Goal: Transaction & Acquisition: Book appointment/travel/reservation

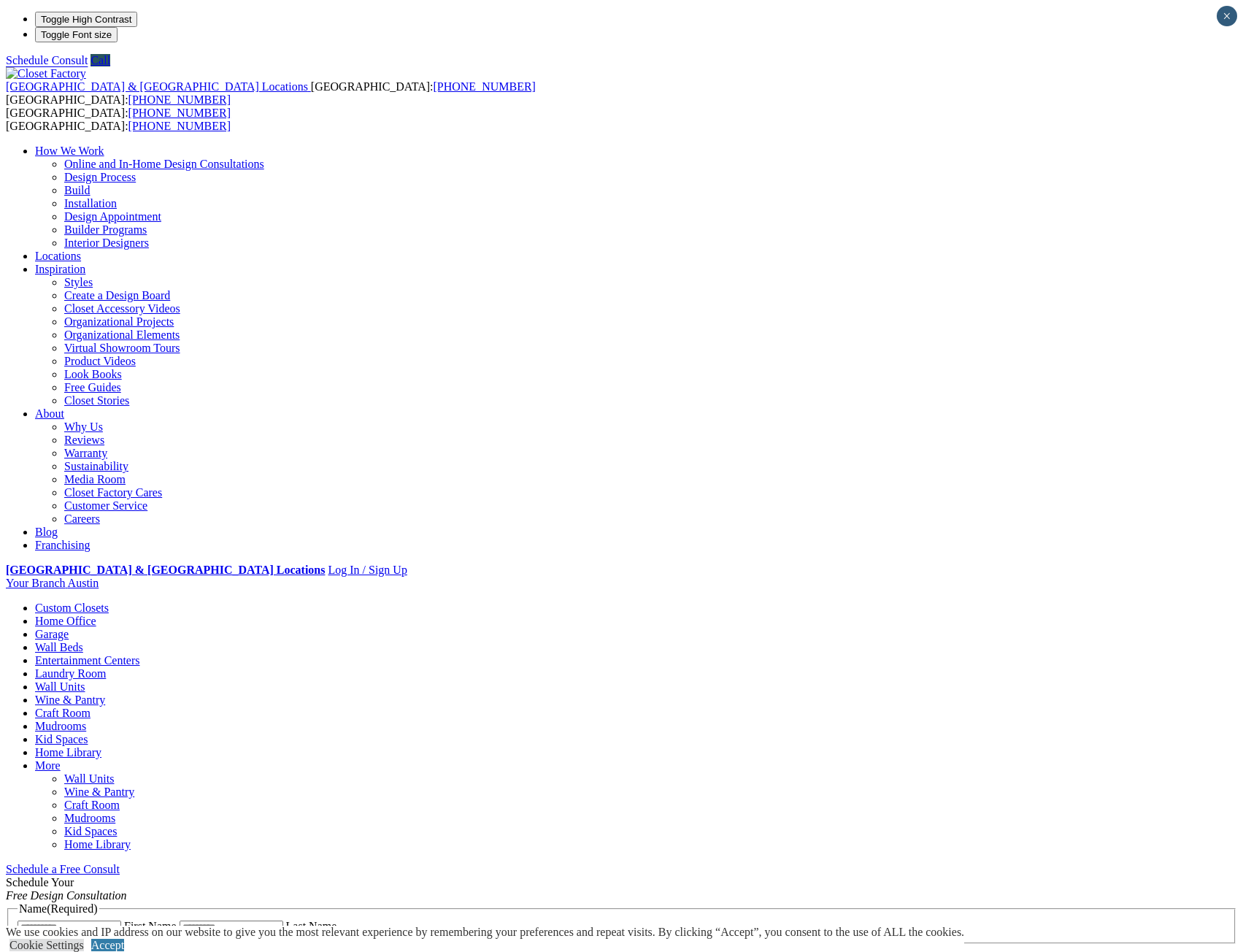
click at [85, 680] on link "Wall Units" at bounding box center [60, 686] width 50 height 12
click at [120, 863] on span "Schedule a Free Consult (opens a dropdown menu)" at bounding box center [120, 869] width 0 height 12
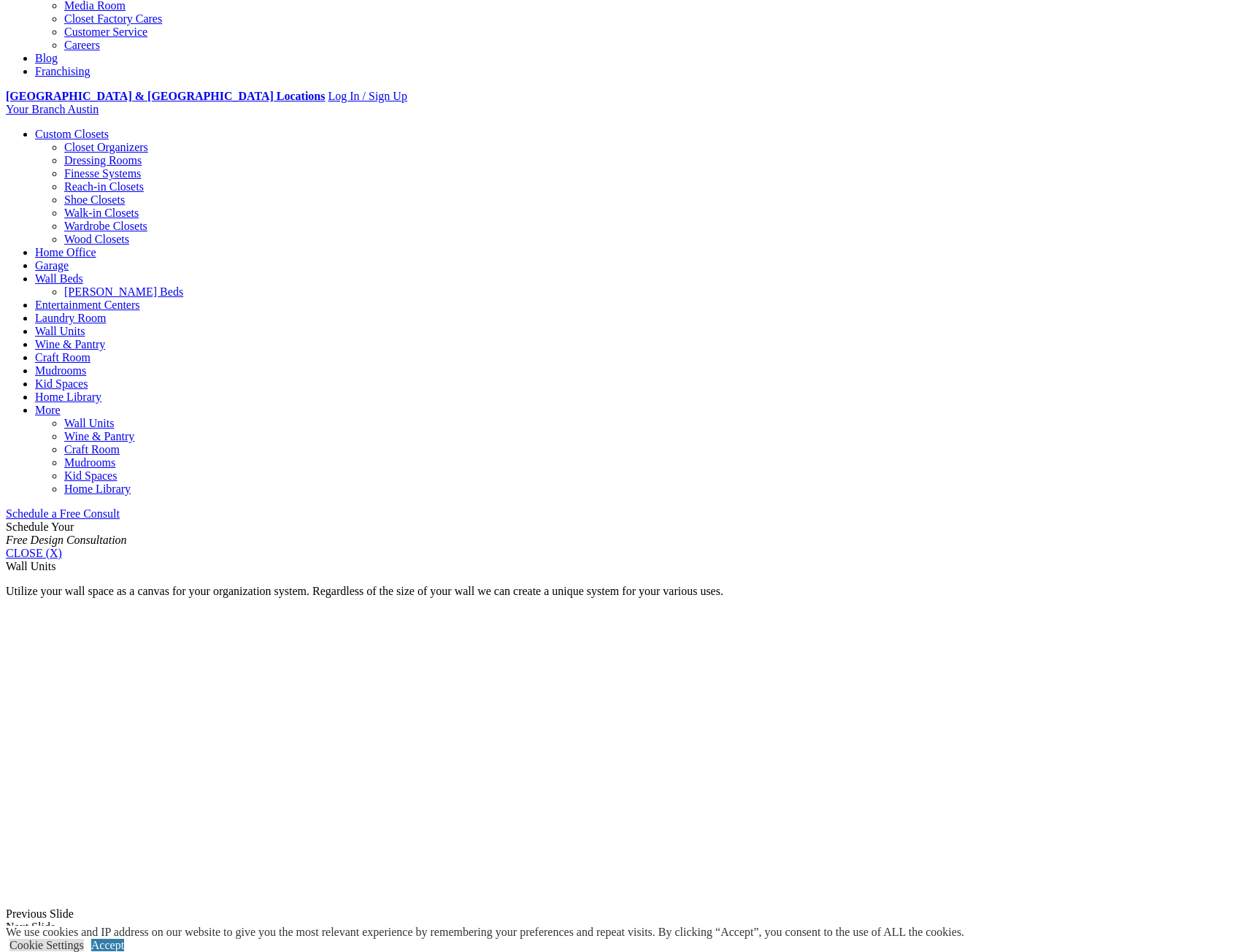
scroll to position [803, 0]
